Goal: Use online tool/utility: Utilize a website feature to perform a specific function

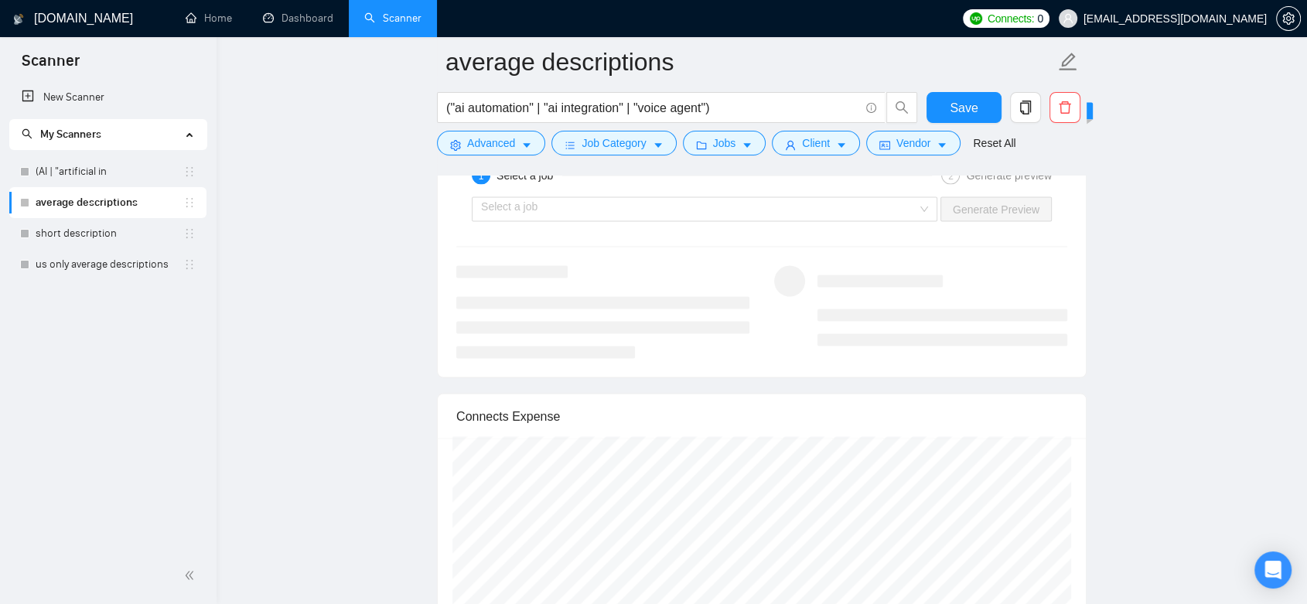
scroll to position [2921, 0]
